Goal: Information Seeking & Learning: Learn about a topic

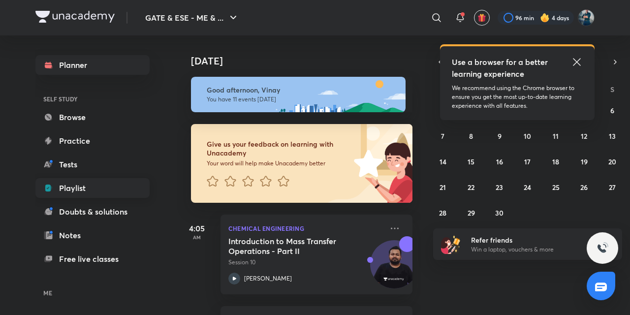
click at [81, 194] on link "Playlist" at bounding box center [92, 188] width 114 height 20
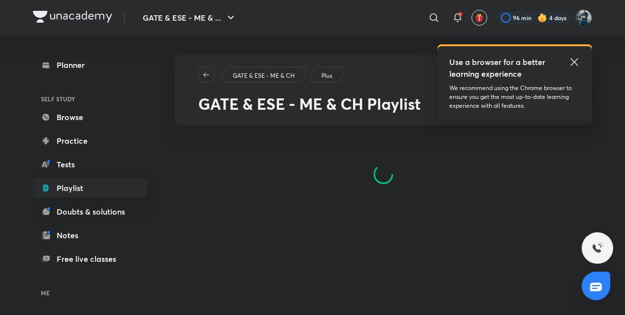
click at [576, 61] on icon at bounding box center [574, 61] width 7 height 7
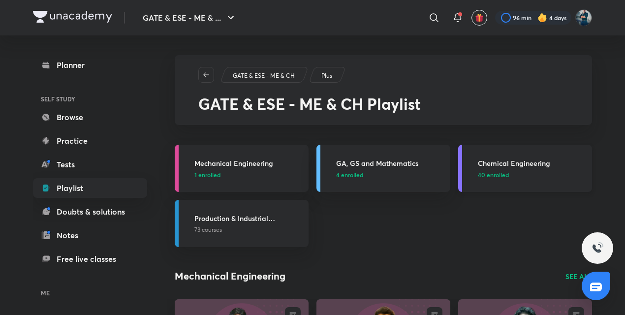
click at [482, 160] on h3 "Chemical Engineering" at bounding box center [532, 163] width 108 height 10
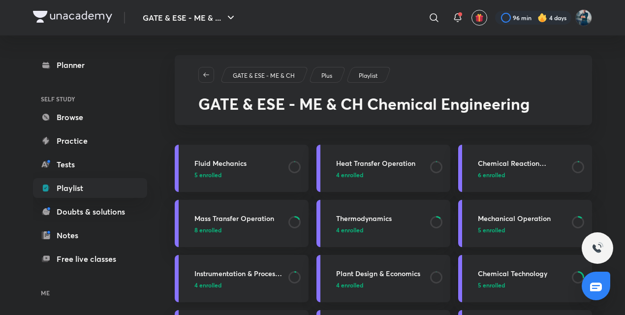
click at [237, 272] on h3 "Instrumentation & Process Control" at bounding box center [238, 273] width 88 height 10
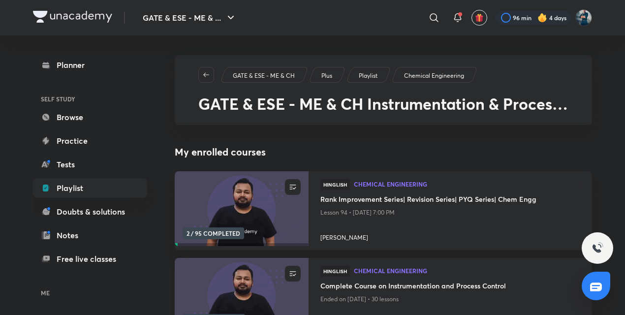
click at [371, 285] on h4 "Complete Course on Instrumentation and Process Control" at bounding box center [450, 287] width 260 height 12
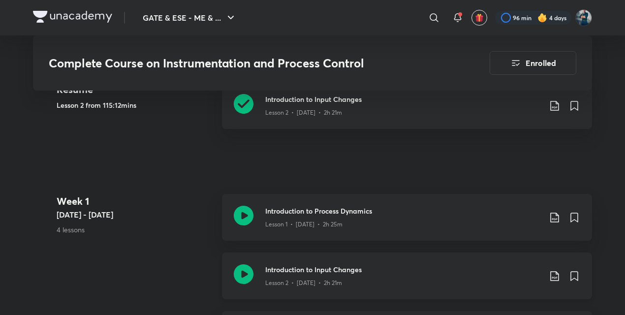
scroll to position [616, 0]
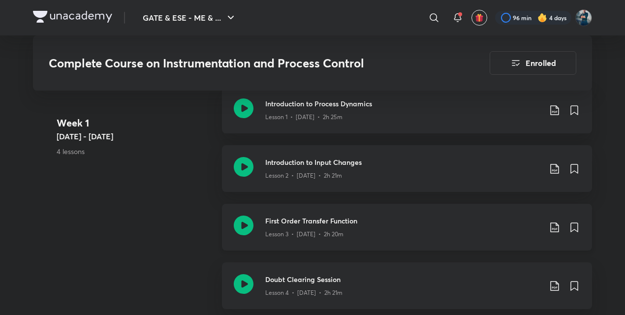
click at [313, 218] on h3 "First Order Transfer Function" at bounding box center [403, 221] width 276 height 10
